Goal: Communication & Community: Participate in discussion

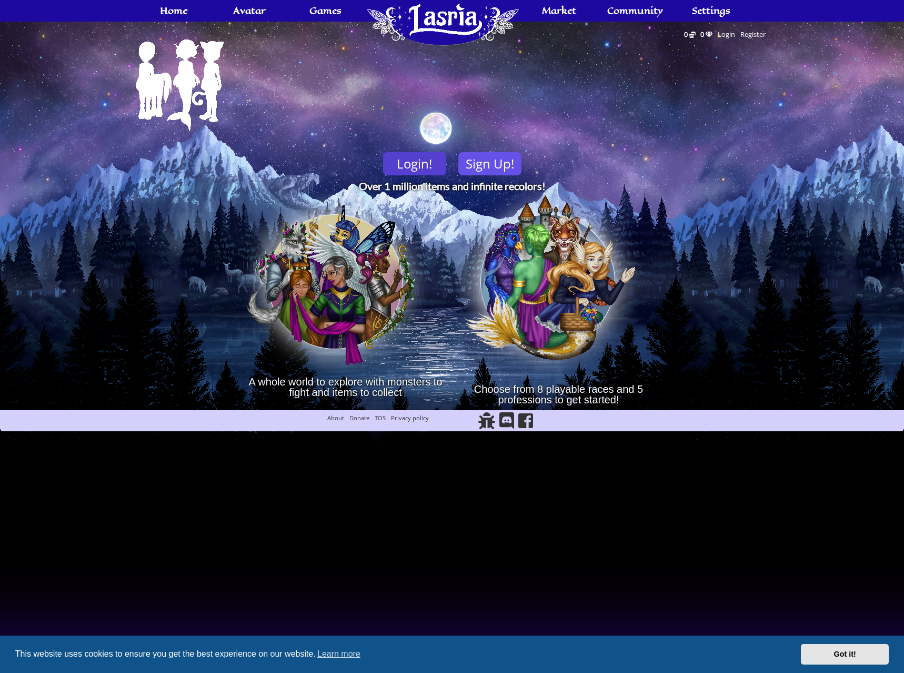
click at [422, 164] on link "Login!" at bounding box center [414, 163] width 63 height 23
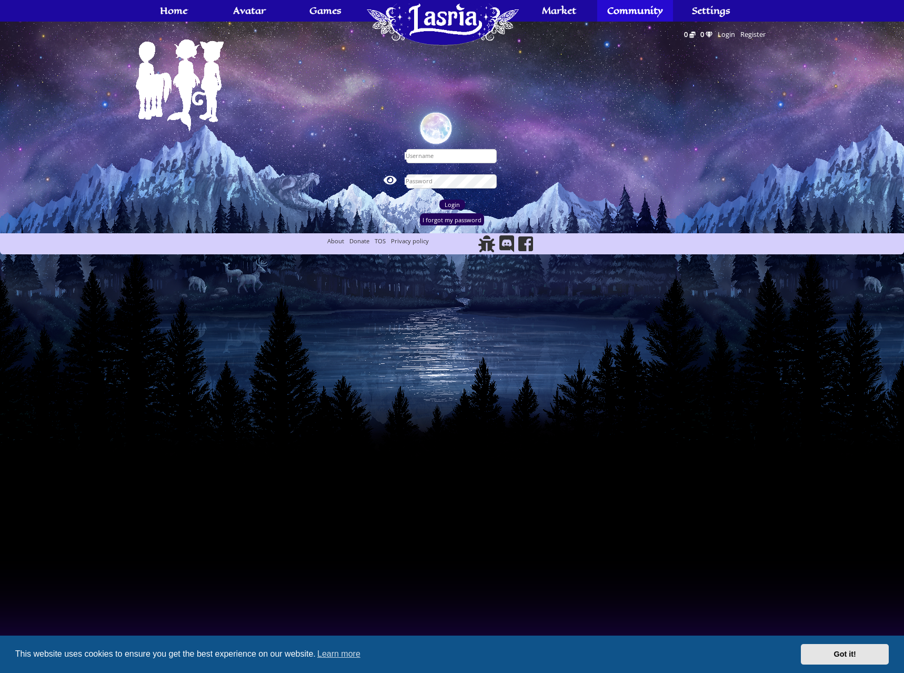
type input "Keo"
click at [451, 203] on input "Login" at bounding box center [453, 205] width 26 height 10
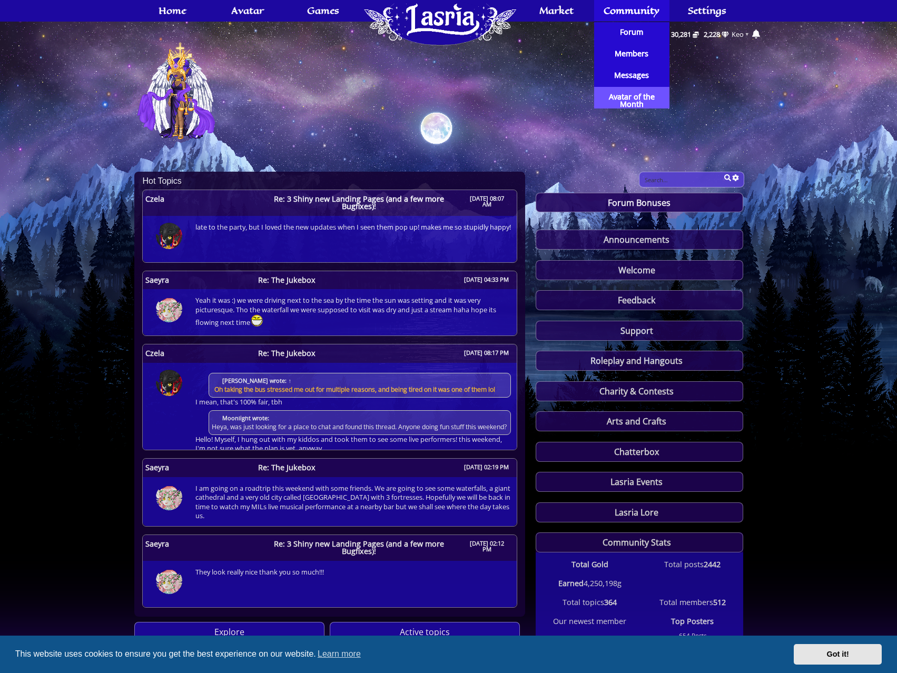
click at [620, 96] on span "Avatar of the Month" at bounding box center [631, 100] width 70 height 15
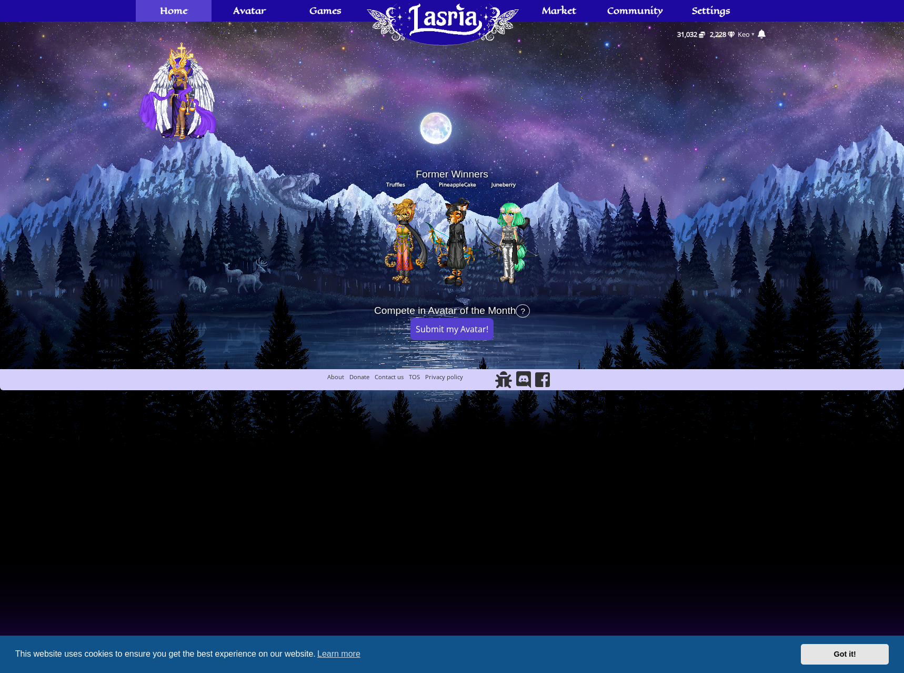
click at [177, 14] on span "Home" at bounding box center [173, 10] width 27 height 8
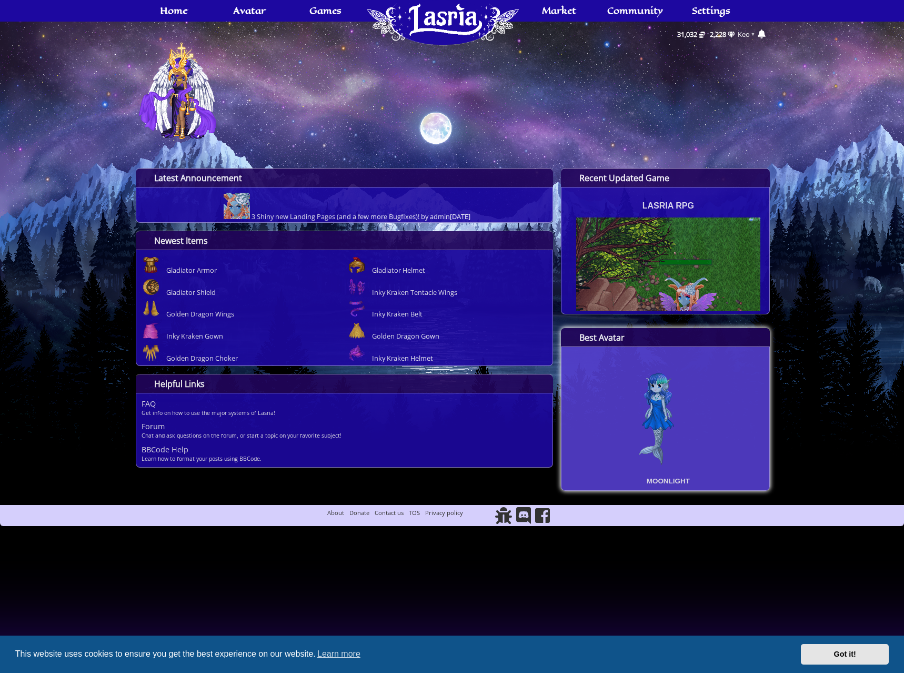
click at [657, 410] on img "Avatar of the Month" at bounding box center [668, 412] width 109 height 121
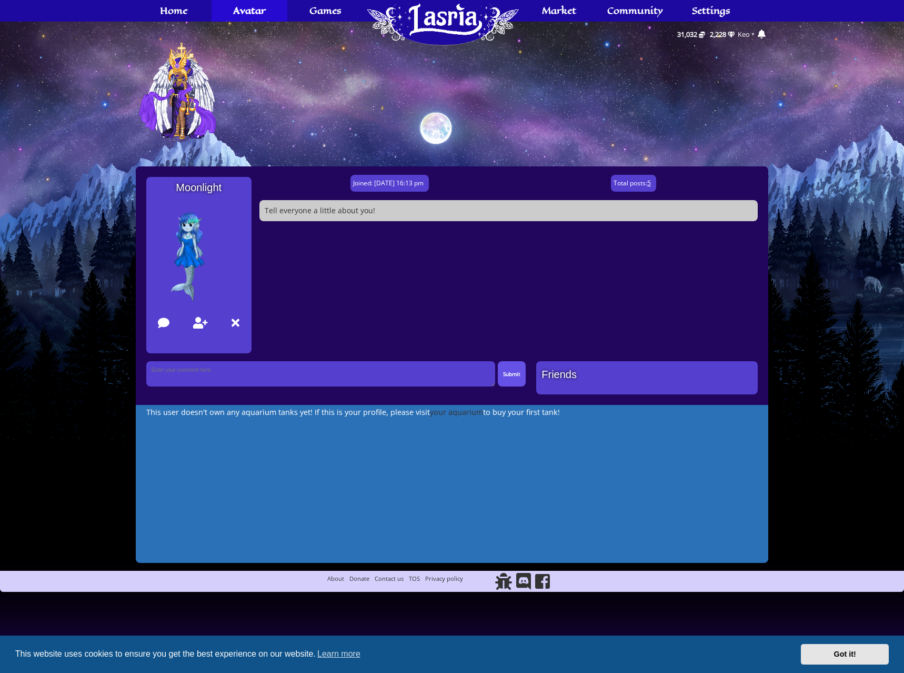
click at [651, 182] on link "5" at bounding box center [650, 182] width 4 height 9
